Goal: Transaction & Acquisition: Purchase product/service

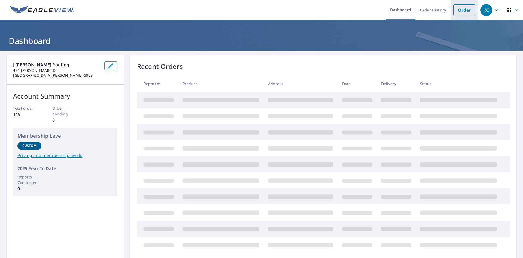
click at [460, 10] on link "Order" at bounding box center [465, 9] width 22 height 11
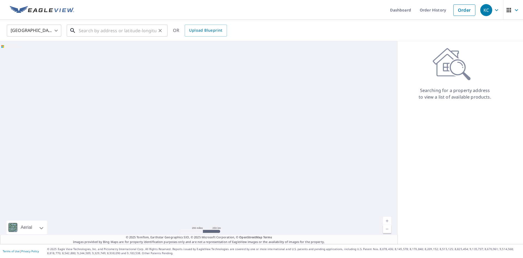
click at [91, 33] on input "text" at bounding box center [118, 30] width 78 height 15
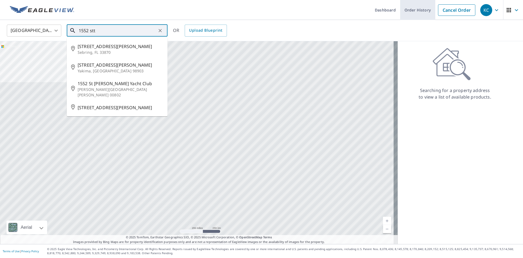
type input "1552 stt"
click at [413, 12] on link "Order History" at bounding box center [417, 10] width 35 height 20
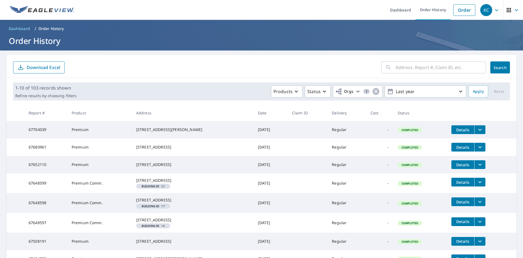
click at [396, 69] on input "text" at bounding box center [441, 67] width 90 height 15
type input "1552"
click button "Search" at bounding box center [501, 67] width 20 height 12
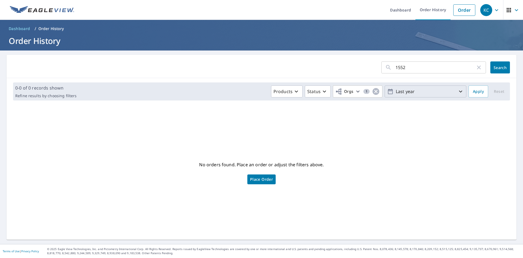
click at [415, 91] on p "Last year" at bounding box center [426, 92] width 64 height 10
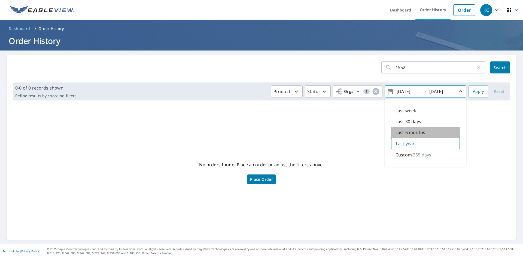
click at [427, 136] on div "Last 6 months" at bounding box center [425, 132] width 69 height 11
type input "[DATE]"
click at [248, 180] on link "Place Order" at bounding box center [262, 179] width 28 height 10
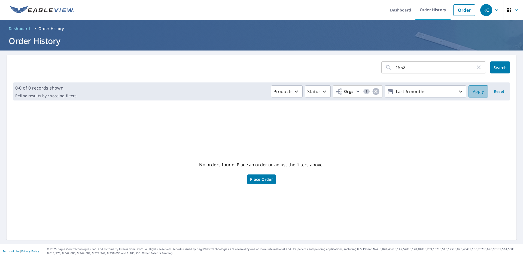
click at [473, 92] on span "Apply" at bounding box center [478, 91] width 11 height 7
click at [472, 66] on input "1552" at bounding box center [436, 67] width 80 height 15
click at [476, 69] on icon "button" at bounding box center [479, 67] width 7 height 7
click at [453, 68] on input "text" at bounding box center [441, 67] width 90 height 15
type input "[PERSON_NAME]"
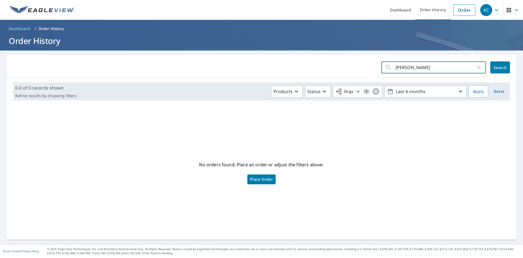
click button "Search" at bounding box center [501, 67] width 20 height 12
click at [474, 63] on div "[PERSON_NAME] ​" at bounding box center [434, 67] width 105 height 12
click at [478, 64] on icon "button" at bounding box center [479, 67] width 7 height 7
click at [496, 68] on span "Search" at bounding box center [500, 67] width 11 height 5
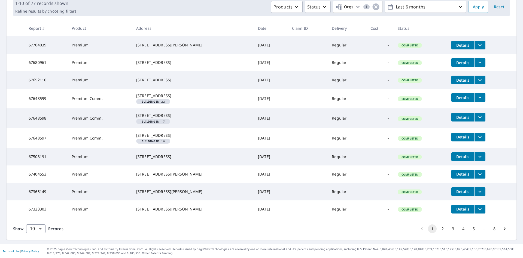
scroll to position [116, 0]
click at [502, 229] on icon "Go to next page" at bounding box center [504, 228] width 5 height 5
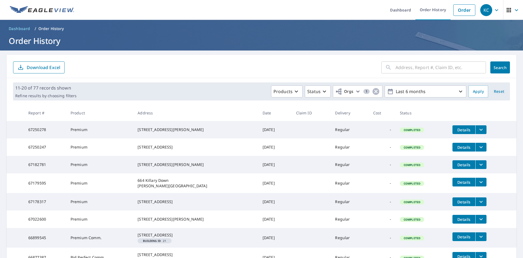
scroll to position [111, 0]
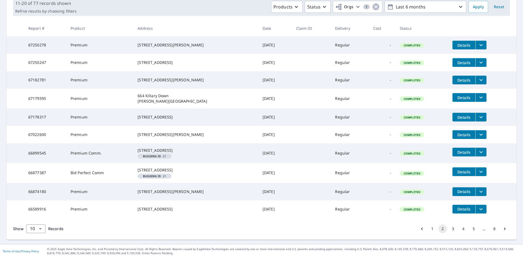
click at [502, 229] on icon "Go to next page" at bounding box center [504, 228] width 5 height 5
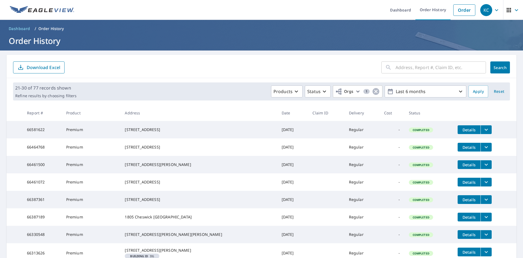
scroll to position [105, 0]
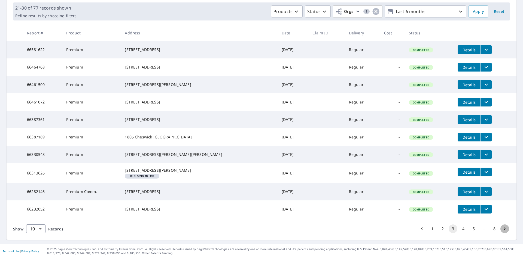
click at [501, 229] on button "Go to next page" at bounding box center [505, 228] width 9 height 9
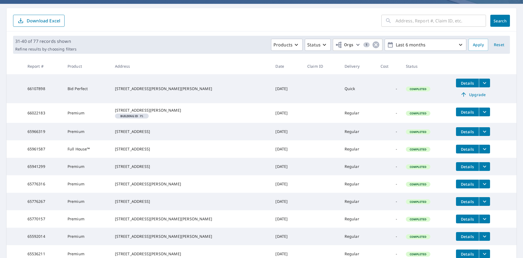
scroll to position [114, 0]
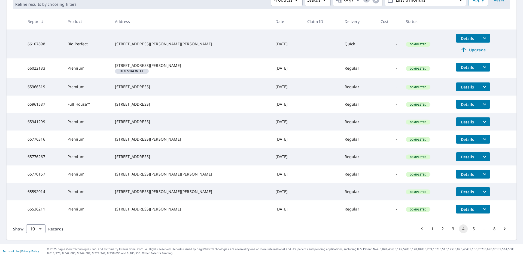
click at [502, 229] on icon "Go to next page" at bounding box center [504, 228] width 5 height 5
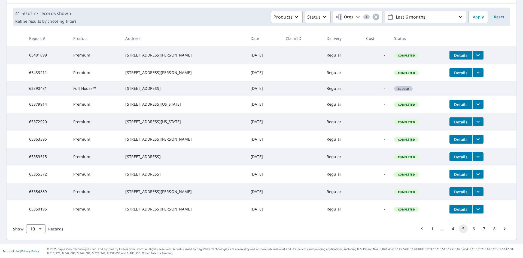
scroll to position [99, 0]
click at [502, 230] on icon "Go to next page" at bounding box center [504, 228] width 5 height 5
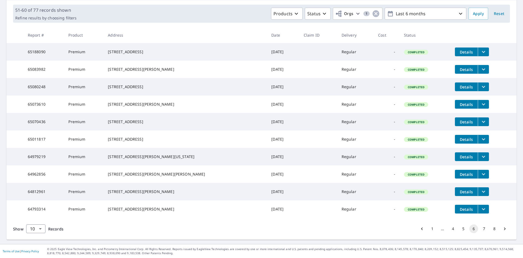
scroll to position [99, 0]
click at [502, 226] on icon "Go to next page" at bounding box center [504, 228] width 5 height 5
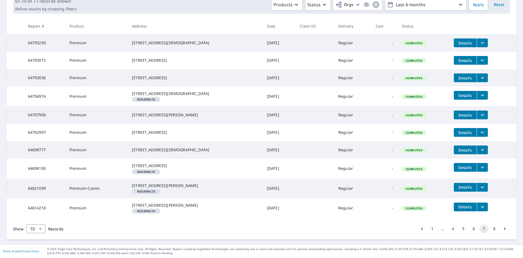
scroll to position [122, 0]
click at [502, 228] on icon "Go to next page" at bounding box center [504, 228] width 5 height 5
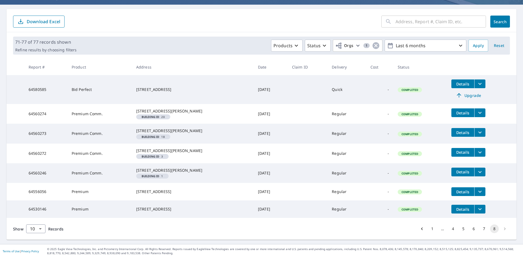
scroll to position [72, 0]
click at [40, 230] on body "KC KC Dashboard Order History Order KC Dashboard / Order History Order History …" at bounding box center [261, 129] width 523 height 258
click at [418, 19] on div at bounding box center [261, 129] width 523 height 258
click at [458, 42] on icon "button" at bounding box center [461, 45] width 7 height 7
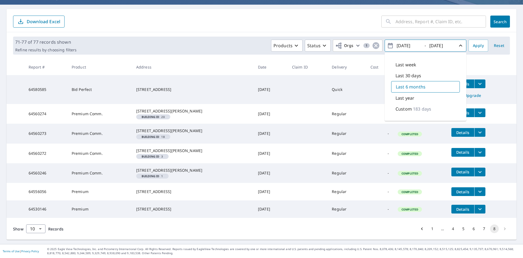
click at [426, 92] on div "Last year" at bounding box center [425, 97] width 69 height 11
type input "[DATE]"
click at [411, 94] on p "Last year" at bounding box center [405, 97] width 19 height 7
click at [484, 40] on button "Apply" at bounding box center [479, 46] width 20 height 12
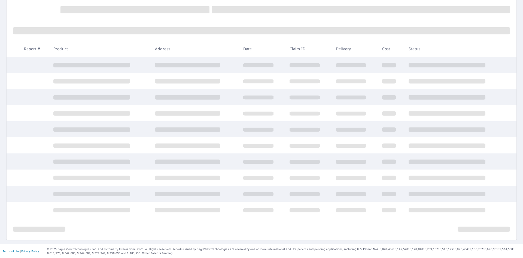
scroll to position [58, 0]
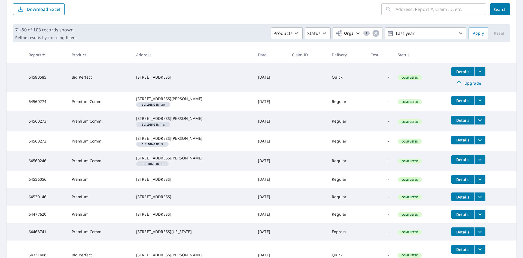
scroll to position [140, 0]
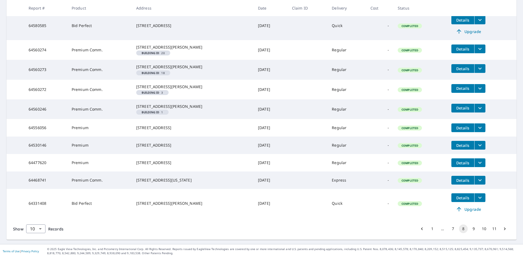
click at [502, 230] on icon "Go to next page" at bounding box center [504, 228] width 5 height 5
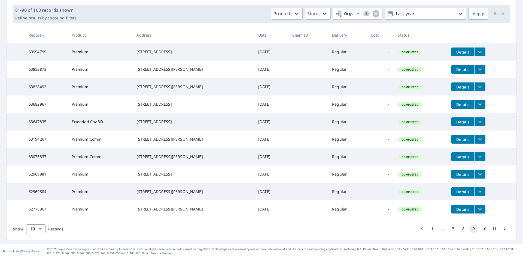
scroll to position [99, 0]
click at [459, 232] on button "8" at bounding box center [463, 228] width 9 height 9
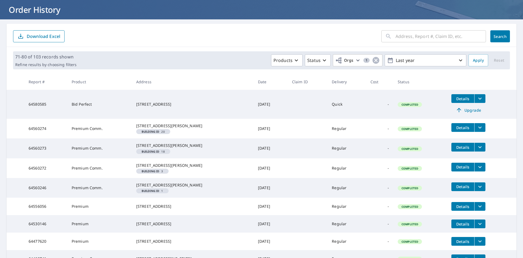
scroll to position [140, 0]
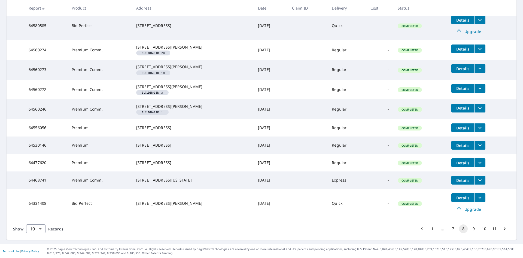
click at [449, 228] on button "7" at bounding box center [453, 228] width 9 height 9
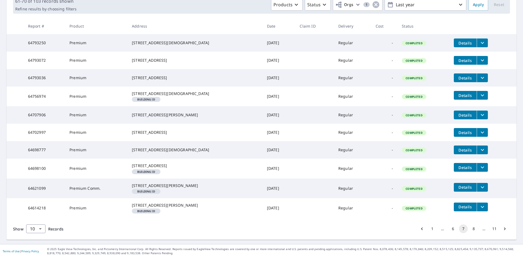
scroll to position [122, 0]
click at [449, 229] on button "6" at bounding box center [453, 228] width 9 height 9
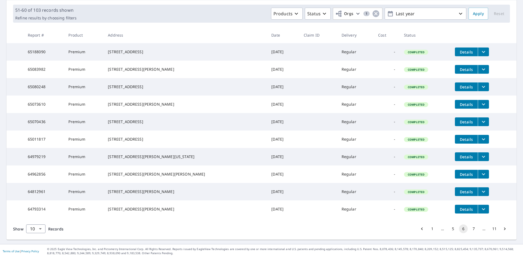
scroll to position [82, 0]
click at [420, 231] on icon "Go to previous page" at bounding box center [422, 228] width 5 height 5
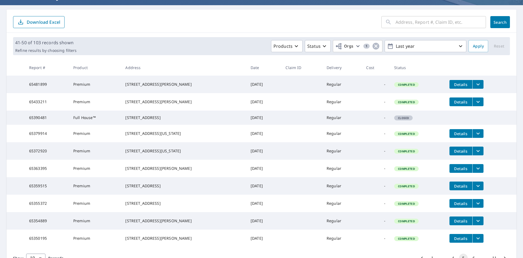
scroll to position [45, 0]
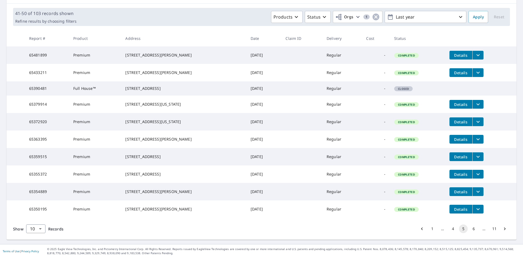
click at [420, 228] on icon "Go to previous page" at bounding box center [422, 228] width 5 height 5
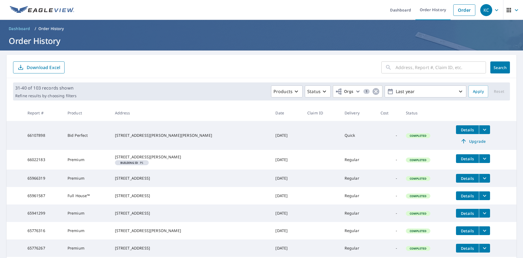
drag, startPoint x: 373, startPoint y: 184, endPoint x: 309, endPoint y: 68, distance: 131.9
click at [434, 68] on input "text" at bounding box center [441, 67] width 90 height 15
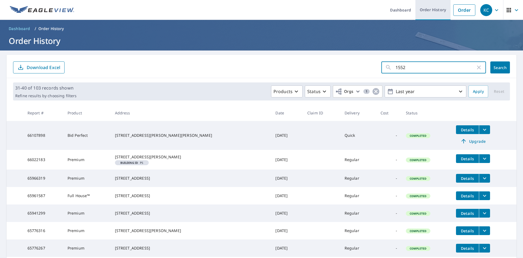
type input "1552"
click at [425, 9] on link "Order History" at bounding box center [433, 10] width 35 height 20
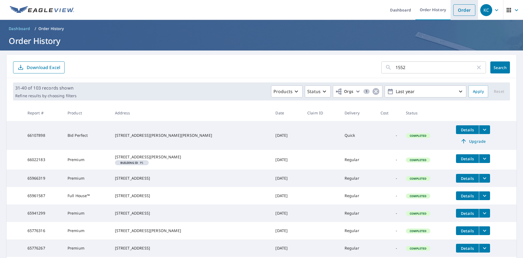
click at [467, 12] on link "Order" at bounding box center [465, 9] width 22 height 11
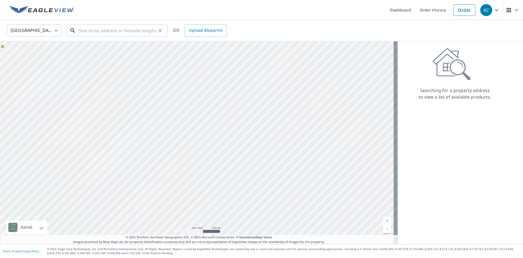
click at [149, 29] on input "text" at bounding box center [118, 30] width 78 height 15
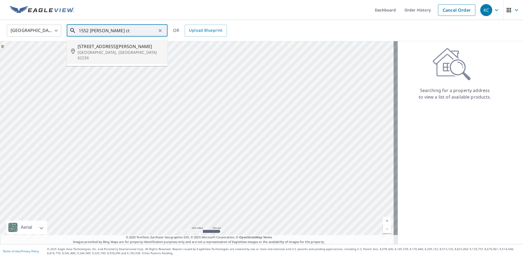
click at [129, 43] on span "[STREET_ADDRESS][PERSON_NAME]" at bounding box center [121, 46] width 86 height 7
type input "[STREET_ADDRESS][PERSON_NAME]"
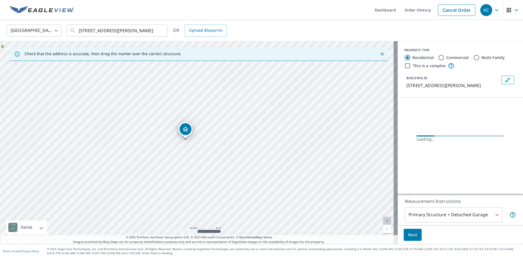
drag, startPoint x: 181, startPoint y: 129, endPoint x: 186, endPoint y: 159, distance: 30.6
click at [184, 162] on div "[STREET_ADDRESS][PERSON_NAME]" at bounding box center [199, 142] width 398 height 203
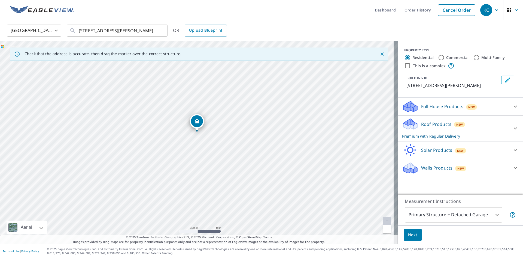
drag, startPoint x: 200, startPoint y: 133, endPoint x: 200, endPoint y: 122, distance: 10.9
click at [478, 211] on body "KC KC Dashboard Order History Cancel Order KC [GEOGRAPHIC_DATA] [GEOGRAPHIC_DAT…" at bounding box center [261, 129] width 523 height 258
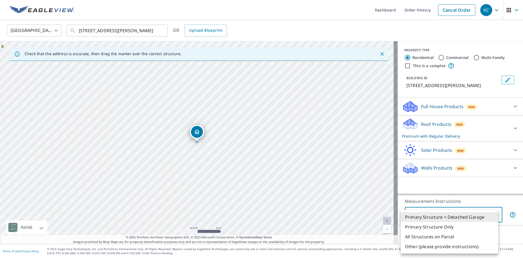
click at [473, 226] on li "Primary Structure Only" at bounding box center [450, 227] width 98 height 10
type input "2"
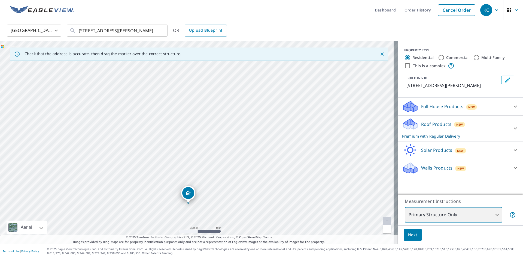
drag, startPoint x: 265, startPoint y: 103, endPoint x: 257, endPoint y: 164, distance: 61.7
click at [257, 164] on div "[STREET_ADDRESS][PERSON_NAME]" at bounding box center [199, 142] width 398 height 203
drag, startPoint x: 263, startPoint y: 162, endPoint x: 262, endPoint y: 147, distance: 14.2
click at [262, 147] on div "[STREET_ADDRESS][PERSON_NAME]" at bounding box center [199, 142] width 398 height 203
drag, startPoint x: 247, startPoint y: 180, endPoint x: 245, endPoint y: 141, distance: 39.0
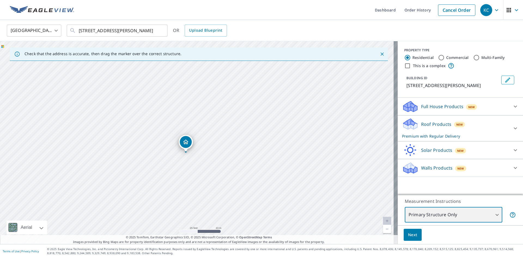
click at [245, 141] on div "[STREET_ADDRESS][PERSON_NAME]" at bounding box center [199, 142] width 398 height 203
click at [409, 232] on span "Next" at bounding box center [412, 234] width 9 height 7
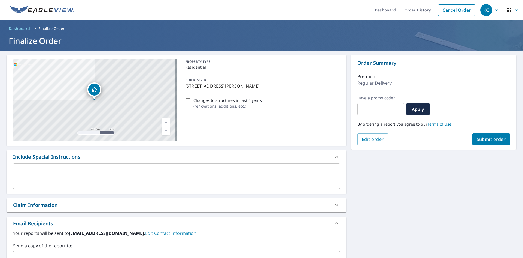
click at [498, 137] on span "Submit order" at bounding box center [491, 139] width 29 height 6
